Goal: Communication & Community: Participate in discussion

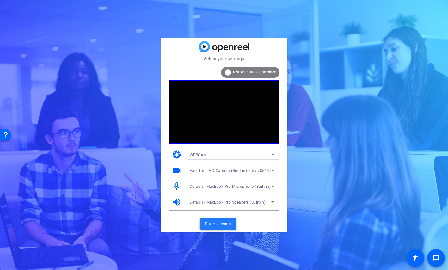
click at [219, 223] on span "Enter session" at bounding box center [218, 224] width 26 height 7
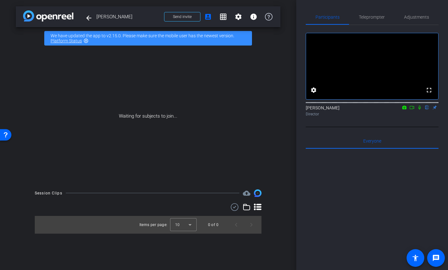
click at [421, 110] on icon at bounding box center [419, 107] width 5 height 4
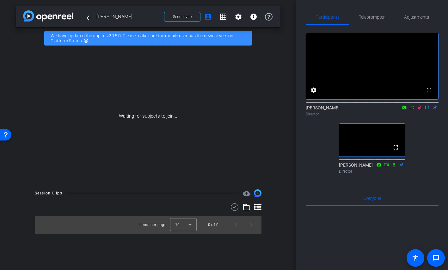
click at [419, 110] on icon at bounding box center [419, 108] width 3 height 4
click at [420, 110] on icon at bounding box center [419, 107] width 5 height 4
click at [420, 110] on icon at bounding box center [419, 108] width 3 height 4
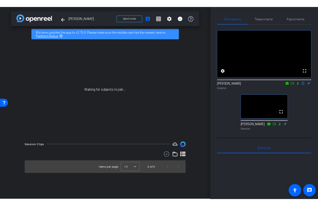
scroll to position [0, 0]
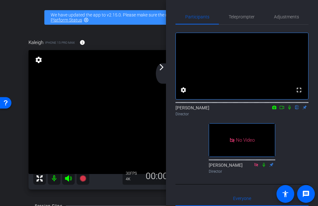
click at [282, 109] on icon at bounding box center [281, 107] width 5 height 4
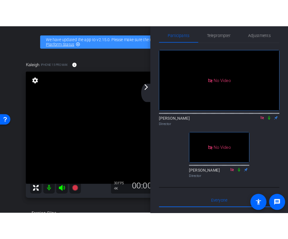
scroll to position [6, 0]
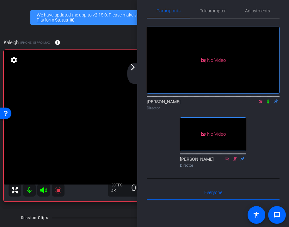
click at [269, 103] on icon at bounding box center [268, 101] width 5 height 4
click at [267, 103] on icon at bounding box center [268, 101] width 5 height 4
click at [267, 103] on icon at bounding box center [268, 101] width 3 height 4
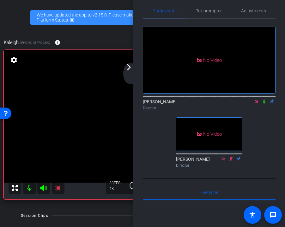
click at [265, 103] on icon at bounding box center [264, 101] width 3 height 4
click at [264, 103] on icon at bounding box center [264, 101] width 5 height 4
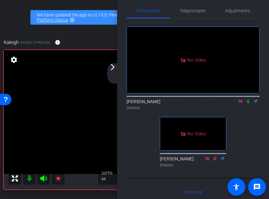
click at [206, 109] on div "[PERSON_NAME] Director" at bounding box center [193, 104] width 133 height 12
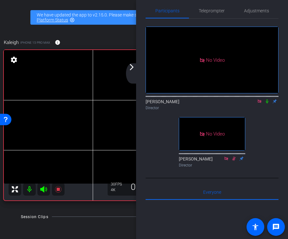
click at [268, 103] on icon at bounding box center [266, 101] width 5 height 4
click at [267, 103] on icon at bounding box center [266, 101] width 5 height 4
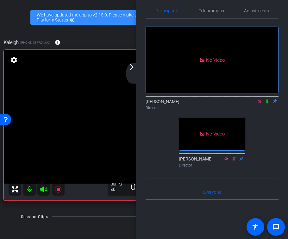
click at [267, 103] on icon at bounding box center [266, 101] width 5 height 4
click at [269, 103] on icon at bounding box center [266, 101] width 5 height 4
click at [267, 103] on icon at bounding box center [267, 101] width 3 height 4
click at [268, 103] on icon at bounding box center [266, 101] width 5 height 4
click at [262, 127] on div "No Video [PERSON_NAME] Director No Video [PERSON_NAME] Director" at bounding box center [212, 94] width 133 height 151
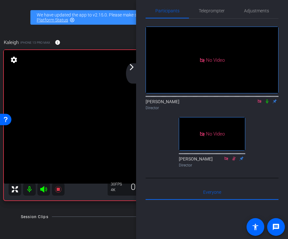
click at [269, 103] on icon at bounding box center [266, 101] width 5 height 4
click at [267, 103] on icon at bounding box center [266, 101] width 5 height 4
click at [268, 103] on icon at bounding box center [267, 101] width 3 height 4
click at [267, 103] on icon at bounding box center [266, 101] width 3 height 4
click at [268, 103] on icon at bounding box center [267, 101] width 3 height 4
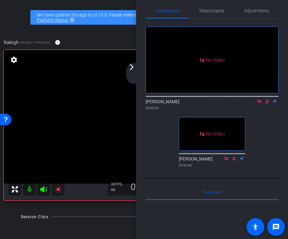
click at [268, 103] on icon at bounding box center [266, 101] width 5 height 4
click at [257, 142] on div "No Video [PERSON_NAME] Director No Video [PERSON_NAME] Director" at bounding box center [212, 94] width 133 height 151
click at [268, 103] on icon at bounding box center [266, 101] width 5 height 4
click at [267, 103] on icon at bounding box center [266, 101] width 5 height 4
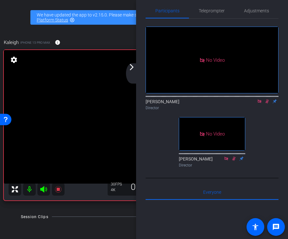
click at [269, 103] on icon at bounding box center [266, 101] width 5 height 4
click at [268, 103] on icon at bounding box center [266, 101] width 5 height 4
click at [261, 134] on div "No Video [PERSON_NAME] Director No Video [PERSON_NAME] Director" at bounding box center [212, 94] width 133 height 151
click at [267, 103] on icon at bounding box center [266, 101] width 5 height 4
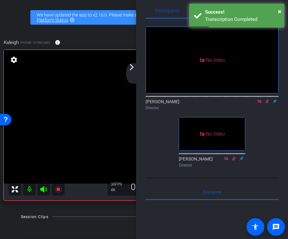
click at [267, 103] on icon at bounding box center [266, 101] width 5 height 4
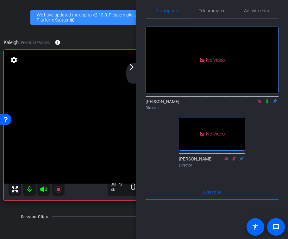
click at [267, 103] on icon at bounding box center [267, 101] width 3 height 4
click at [266, 103] on icon at bounding box center [266, 101] width 3 height 4
click at [266, 103] on icon at bounding box center [267, 101] width 3 height 4
click at [266, 103] on icon at bounding box center [266, 101] width 5 height 4
click at [268, 103] on icon at bounding box center [266, 101] width 5 height 4
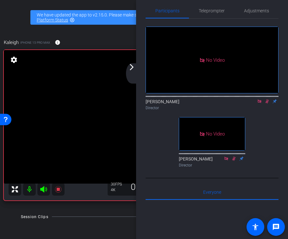
click at [268, 103] on icon at bounding box center [266, 101] width 5 height 4
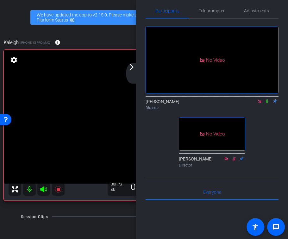
click at [267, 103] on icon at bounding box center [267, 101] width 3 height 4
click at [267, 103] on icon at bounding box center [266, 101] width 3 height 4
click at [267, 103] on icon at bounding box center [266, 101] width 5 height 4
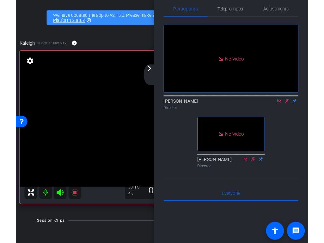
scroll to position [7, 0]
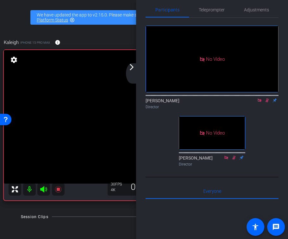
click at [267, 103] on icon at bounding box center [266, 100] width 5 height 4
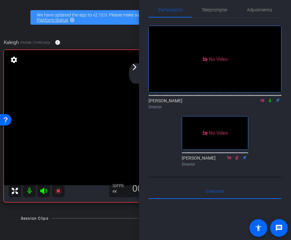
click at [270, 103] on icon at bounding box center [270, 100] width 3 height 4
click at [270, 103] on icon at bounding box center [269, 100] width 5 height 4
click at [271, 103] on icon at bounding box center [270, 100] width 3 height 4
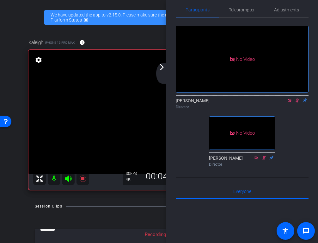
click at [298, 103] on icon at bounding box center [297, 100] width 5 height 4
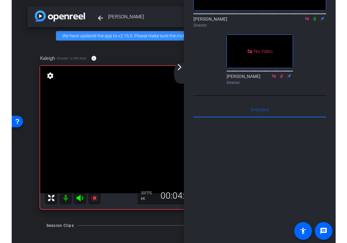
scroll to position [89, 0]
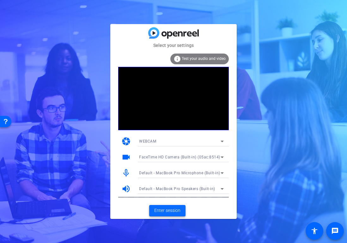
click at [171, 209] on span "Enter session" at bounding box center [167, 210] width 26 height 7
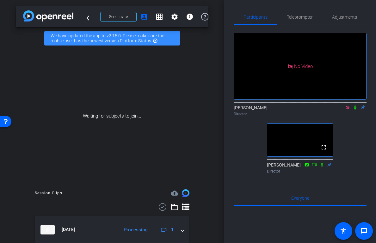
click at [356, 110] on icon at bounding box center [355, 108] width 3 height 4
click at [348, 110] on icon at bounding box center [347, 107] width 5 height 4
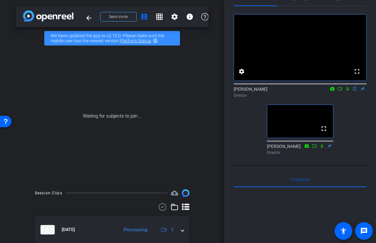
scroll to position [20, 0]
